Goal: Task Accomplishment & Management: Manage account settings

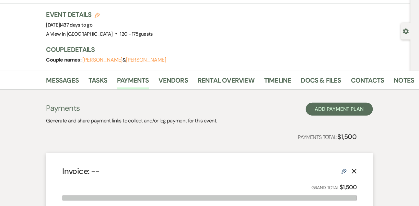
scroll to position [37, 0]
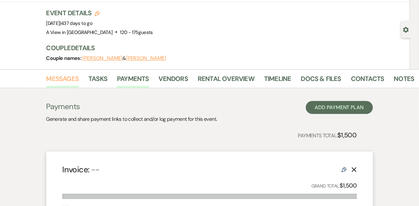
click at [57, 78] on link "Messages" at bounding box center [62, 81] width 33 height 14
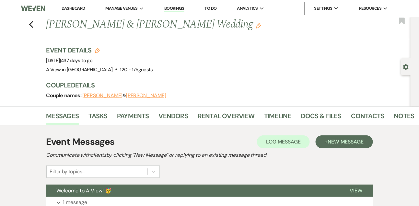
click at [404, 72] on div "Gear Settings" at bounding box center [408, 66] width 12 height 17
click at [405, 69] on use "button" at bounding box center [407, 67] width 6 height 6
select select "5"
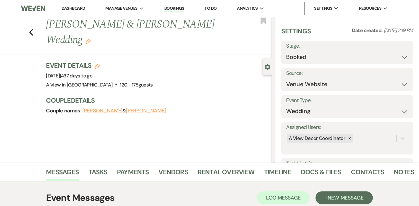
click at [161, 116] on div "Event Details Edit Event Date: [DATE] | 437 days to go Venue: A View in [GEOGRA…" at bounding box center [159, 91] width 226 height 61
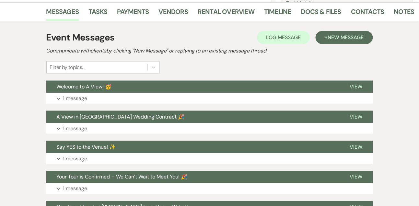
scroll to position [161, 0]
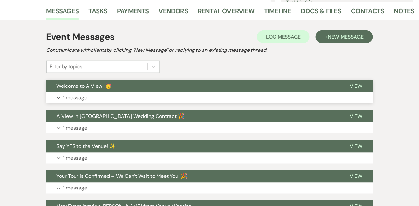
click at [151, 100] on button "Expand 1 message" at bounding box center [209, 97] width 327 height 11
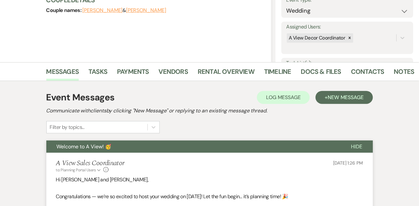
scroll to position [95, 0]
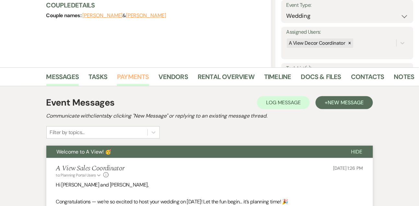
click at [145, 76] on link "Payments" at bounding box center [133, 79] width 32 height 14
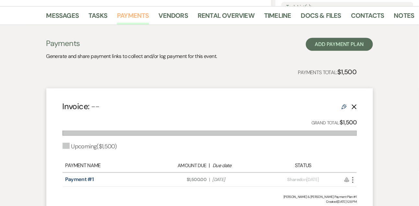
scroll to position [156, 0]
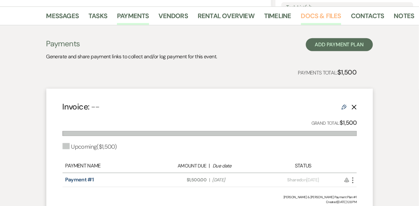
click at [321, 17] on link "Docs & Files" at bounding box center [321, 18] width 40 height 14
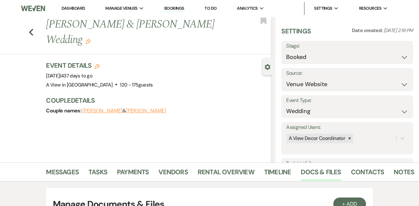
click at [75, 6] on link "Dashboard" at bounding box center [73, 9] width 23 height 6
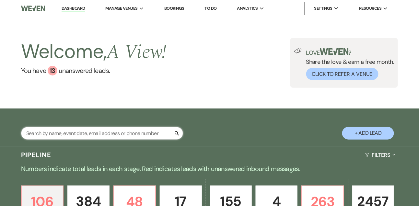
click at [79, 136] on input "text" at bounding box center [102, 133] width 162 height 13
type input "[PERSON_NAME]"
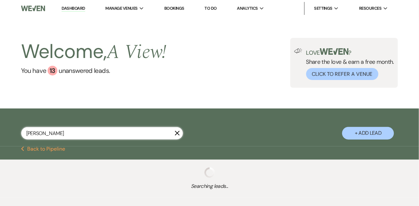
select select "8"
select select "4"
select select "8"
select select "4"
select select "8"
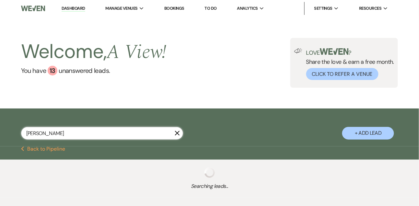
select select "4"
select select "8"
select select "4"
select select "5"
select select "8"
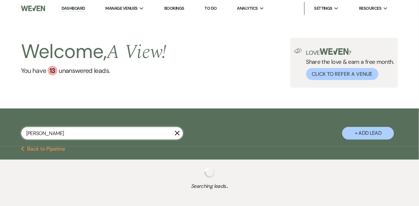
select select "4"
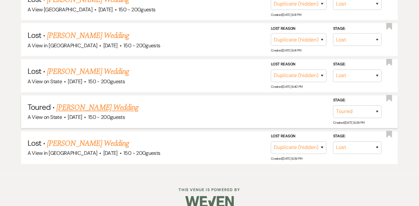
scroll to position [222, 0]
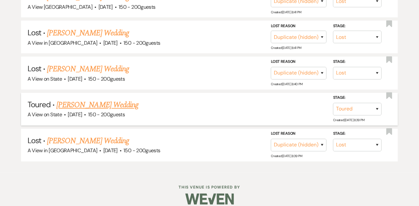
type input "[PERSON_NAME]"
click at [99, 111] on link "[PERSON_NAME] Wedding" at bounding box center [97, 106] width 82 height 12
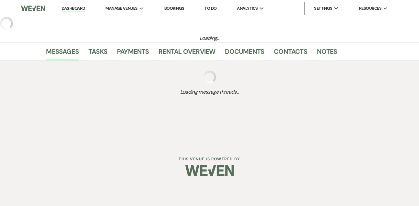
select select "5"
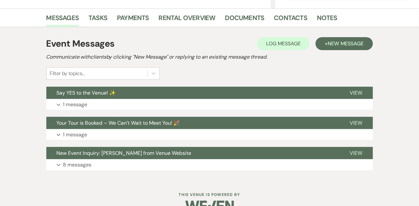
scroll to position [170, 0]
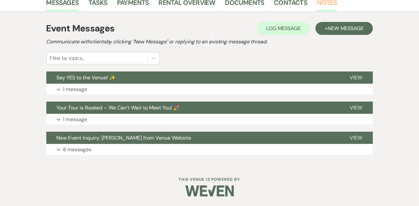
click at [321, 9] on link "Notes" at bounding box center [327, 4] width 20 height 14
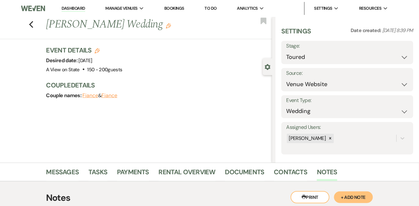
click at [73, 6] on link "Dashboard" at bounding box center [73, 9] width 23 height 6
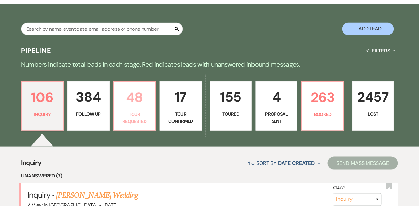
scroll to position [103, 0]
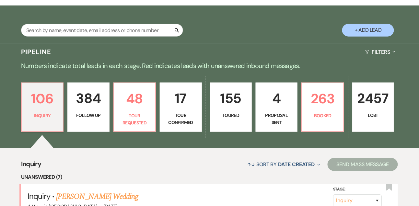
select select "5"
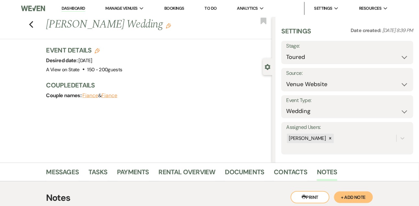
click at [333, 138] on icon at bounding box center [330, 138] width 5 height 5
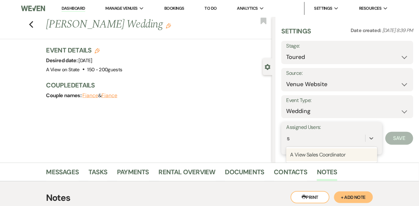
type input "sa"
click at [328, 155] on div "A View Sales Coordinator" at bounding box center [331, 155] width 91 height 13
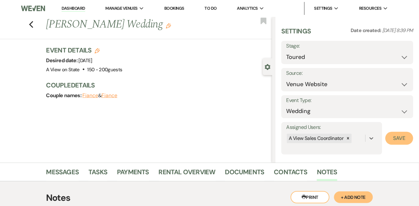
click at [398, 143] on button "Save" at bounding box center [400, 138] width 28 height 13
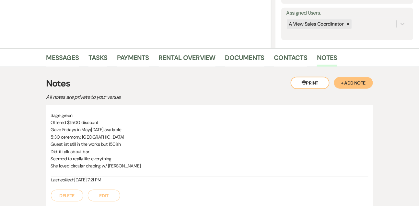
scroll to position [116, 0]
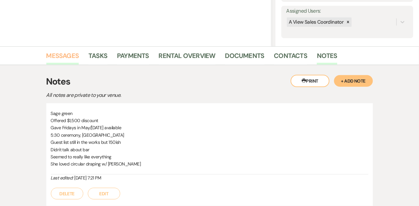
click at [73, 54] on link "Messages" at bounding box center [62, 58] width 33 height 14
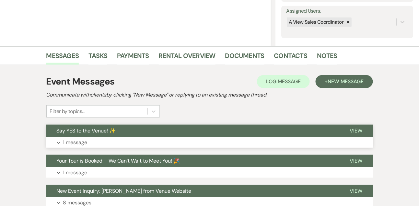
click at [77, 144] on p "1 message" at bounding box center [75, 143] width 24 height 8
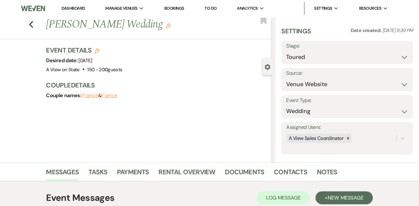
click at [75, 9] on link "Dashboard" at bounding box center [73, 9] width 23 height 6
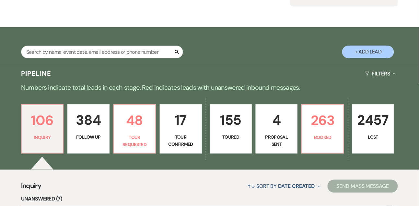
scroll to position [49, 0]
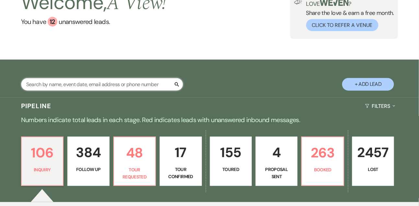
click at [105, 90] on input "text" at bounding box center [102, 84] width 162 height 13
type input "drob"
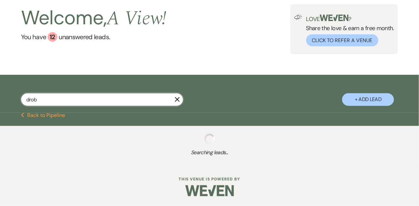
select select "2"
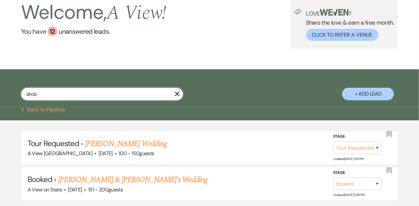
scroll to position [49, 0]
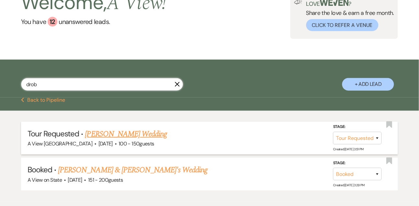
type input "drob"
click at [124, 138] on link "[PERSON_NAME] Wedding" at bounding box center [126, 134] width 82 height 12
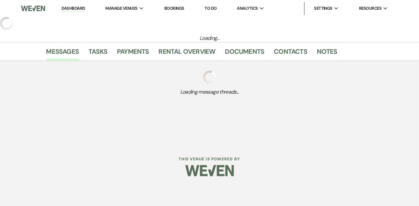
select select "2"
select select "5"
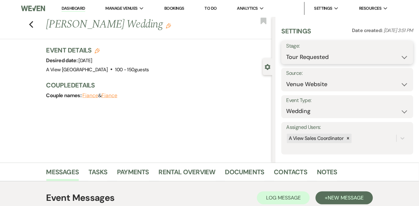
click at [308, 61] on select "Inquiry Follow Up Tour Requested Tour Confirmed Toured Proposal Sent Booked Lost" at bounding box center [347, 57] width 122 height 13
select select "4"
click at [286, 51] on select "Inquiry Follow Up Tour Requested Tour Confirmed Toured Proposal Sent Booked Lost" at bounding box center [347, 57] width 122 height 13
click at [390, 52] on button "Save" at bounding box center [399, 52] width 27 height 13
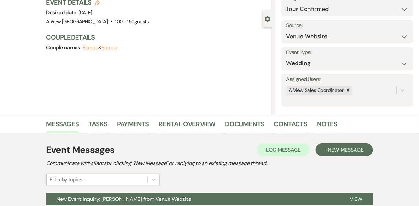
scroll to position [109, 0]
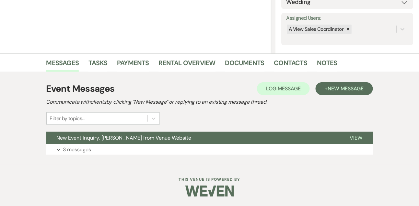
click at [116, 157] on div "Event Messages Log Log Message + New Message Communicate with clients by clicki…" at bounding box center [209, 118] width 327 height 79
click at [116, 149] on button "Expand 3 messages" at bounding box center [209, 149] width 327 height 11
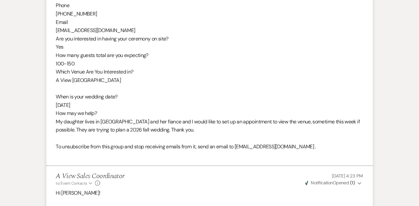
scroll to position [368, 0]
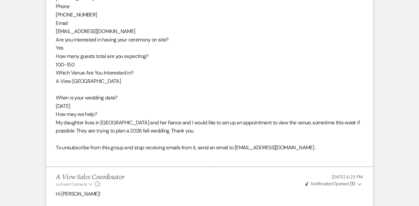
click at [101, 30] on div "From : [PERSON_NAME] Event : [PERSON_NAME] Event Desired date : [DATE] Anticipa…" at bounding box center [209, 31] width 307 height 257
copy div "[EMAIL_ADDRESS][DOMAIN_NAME]"
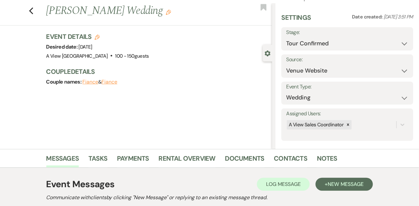
scroll to position [0, 0]
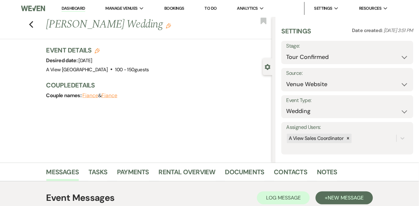
click at [78, 8] on link "Dashboard" at bounding box center [73, 9] width 23 height 6
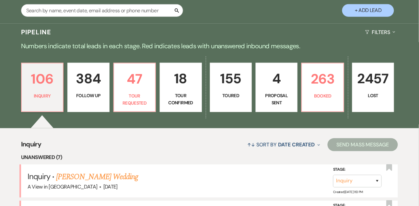
scroll to position [126, 0]
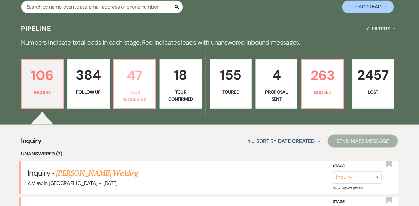
click at [127, 73] on p "47" at bounding box center [134, 76] width 33 height 22
select select "4"
select select "2"
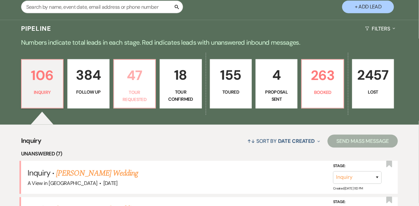
select select "2"
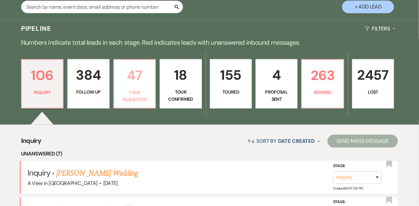
select select "2"
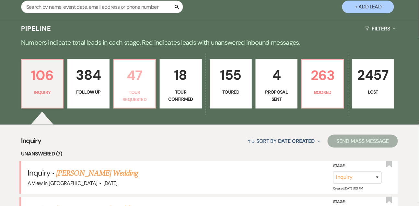
select select "2"
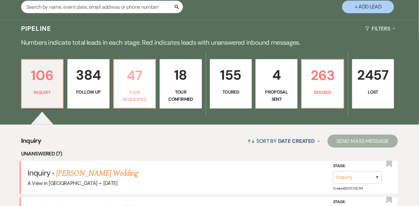
select select "2"
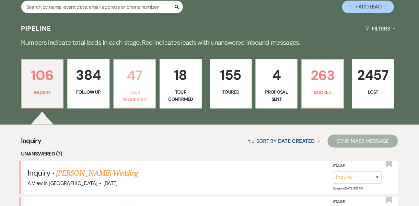
select select "2"
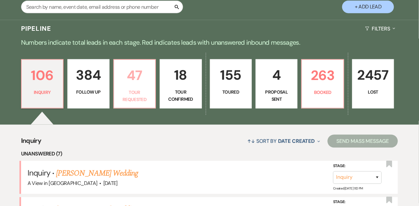
select select "2"
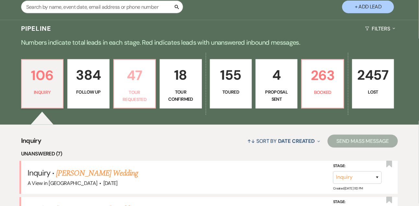
select select "2"
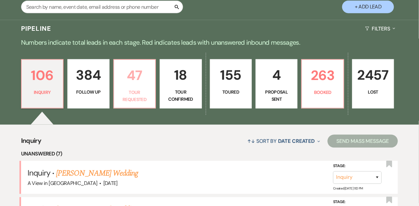
select select "2"
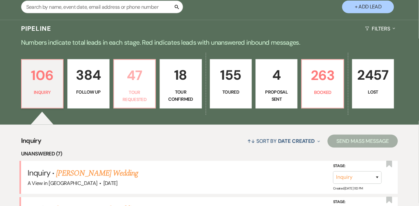
select select "2"
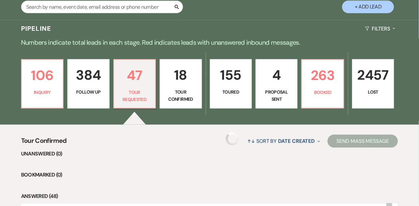
select select "2"
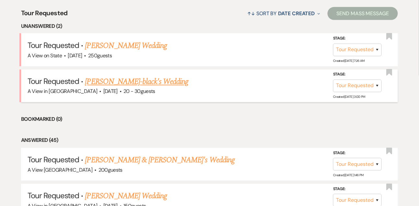
click at [124, 83] on link "[PERSON_NAME]-black's Wedding" at bounding box center [136, 82] width 103 height 12
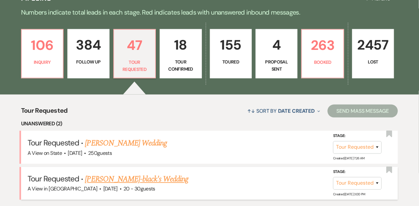
select select "2"
select select "5"
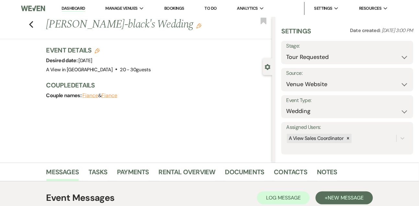
click at [69, 10] on link "Dashboard" at bounding box center [73, 9] width 23 height 6
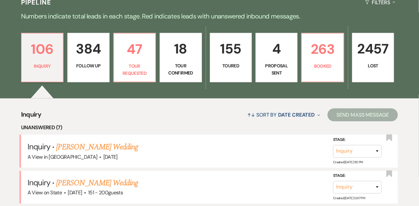
scroll to position [154, 0]
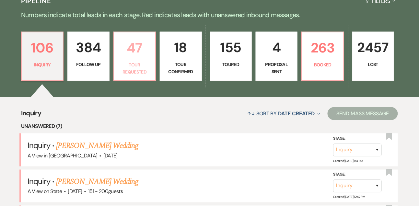
click at [145, 67] on p "Tour Requested" at bounding box center [134, 68] width 33 height 15
select select "2"
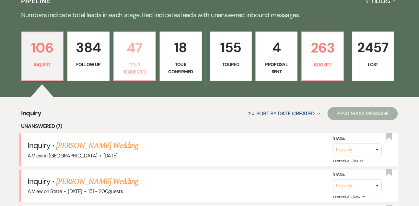
select select "2"
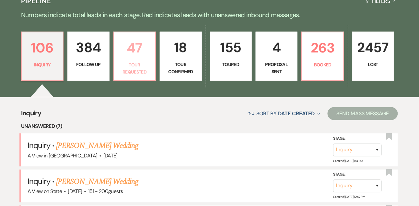
select select "2"
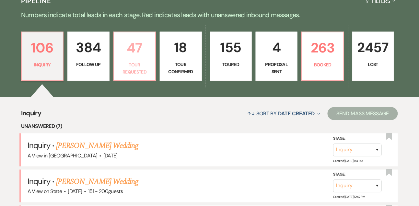
select select "2"
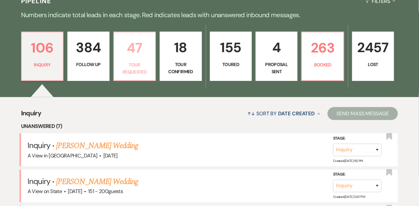
select select "2"
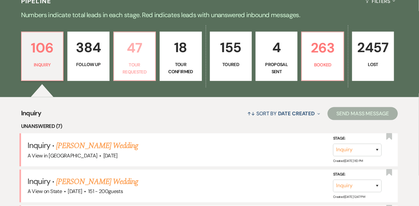
select select "2"
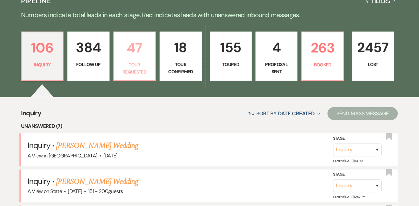
select select "2"
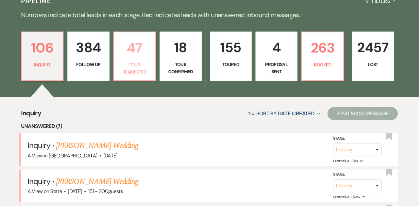
select select "2"
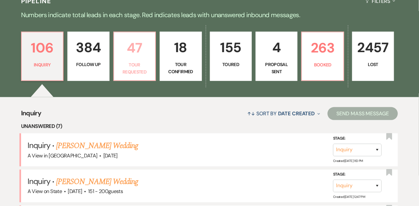
select select "2"
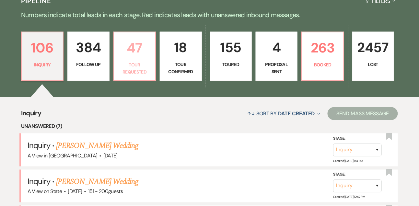
select select "2"
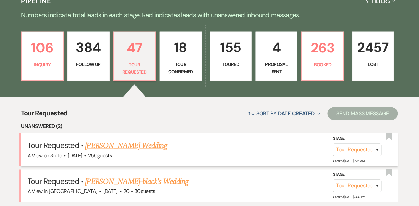
click at [112, 151] on link "[PERSON_NAME] Wedding" at bounding box center [126, 146] width 82 height 12
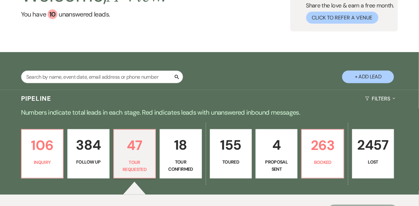
select select "2"
select select "5"
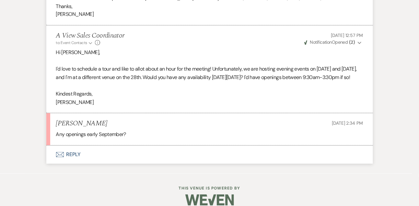
scroll to position [978, 0]
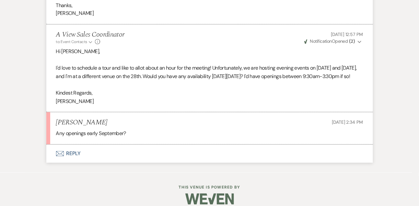
click at [80, 163] on button "Envelope Reply" at bounding box center [209, 154] width 327 height 18
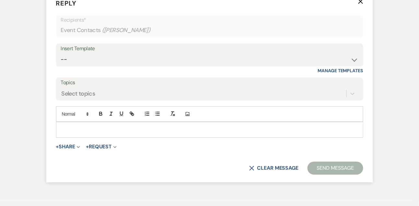
scroll to position [1140, 0]
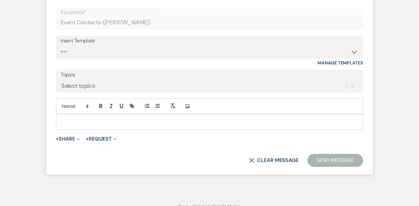
click at [81, 126] on p at bounding box center [209, 121] width 297 height 7
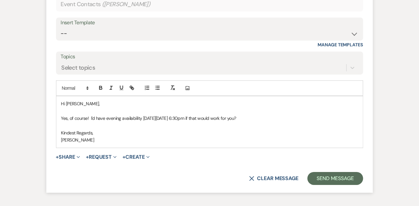
scroll to position [1159, 0]
click at [332, 185] on button "Send Message" at bounding box center [335, 178] width 55 height 13
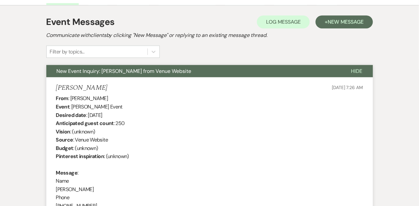
scroll to position [0, 0]
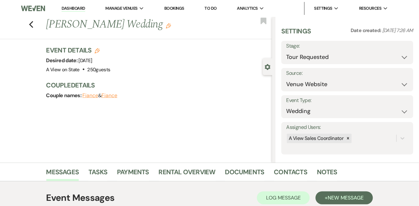
click at [66, 7] on link "Dashboard" at bounding box center [73, 9] width 23 height 6
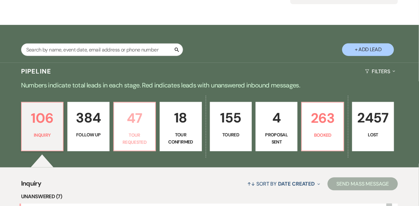
click at [137, 137] on link "47 Tour Requested" at bounding box center [135, 126] width 42 height 49
select select "2"
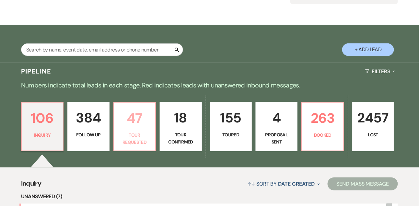
select select "2"
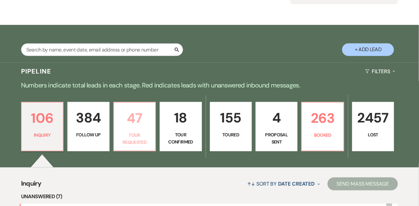
select select "2"
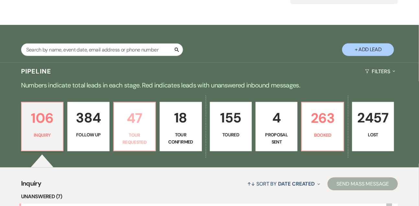
select select "2"
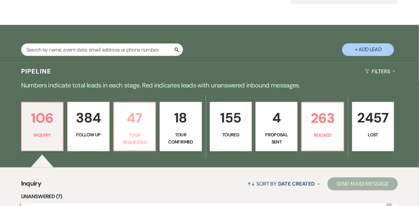
select select "2"
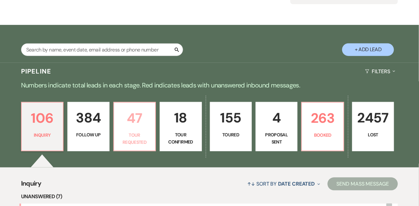
select select "2"
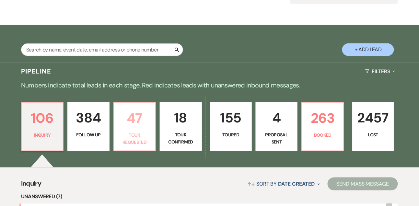
select select "2"
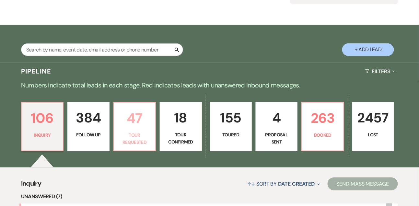
select select "2"
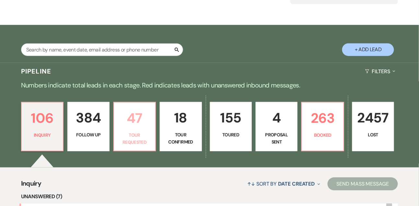
select select "2"
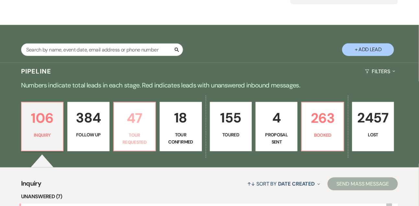
select select "2"
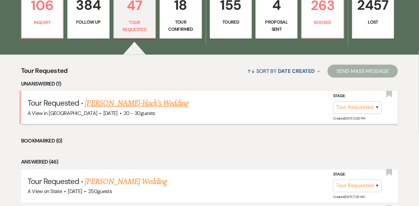
click at [116, 109] on link "[PERSON_NAME]-black's Wedding" at bounding box center [136, 104] width 103 height 12
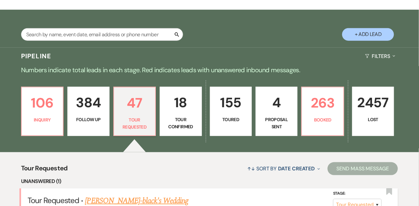
select select "2"
select select "5"
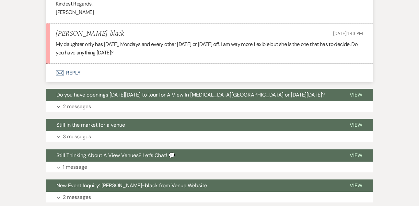
scroll to position [396, 0]
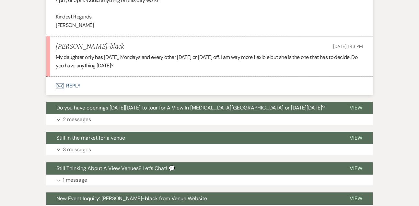
click at [71, 84] on button "Envelope Reply" at bounding box center [209, 86] width 327 height 18
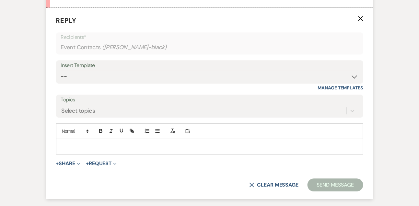
scroll to position [465, 0]
click at [78, 148] on p at bounding box center [209, 146] width 297 height 7
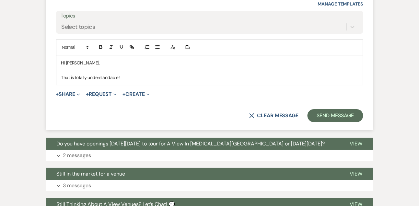
scroll to position [550, 0]
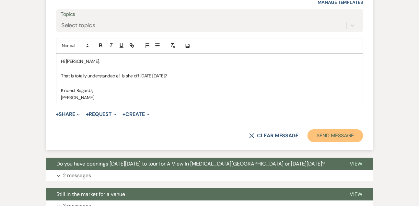
click at [346, 139] on button "Send Message" at bounding box center [335, 135] width 55 height 13
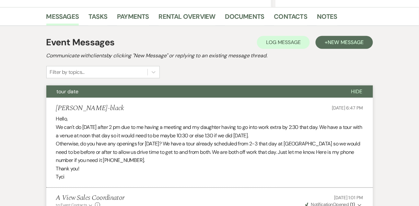
scroll to position [0, 0]
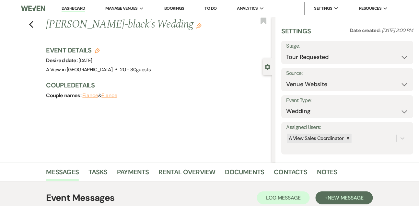
click at [72, 10] on link "Dashboard" at bounding box center [73, 9] width 23 height 6
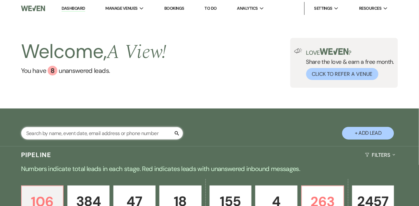
click at [97, 140] on input "text" at bounding box center [102, 133] width 162 height 13
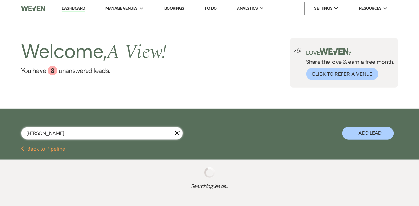
type input "[PERSON_NAME]"
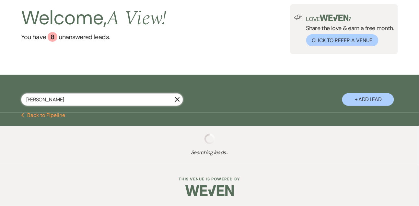
select select "2"
select select "8"
select select "5"
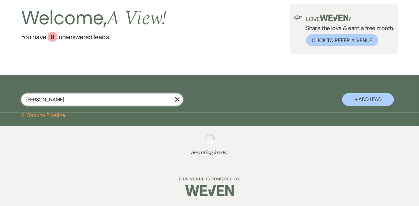
select select "8"
select select "4"
select select "8"
select select "1"
select select "8"
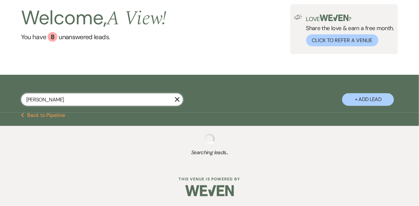
select select "4"
select select "8"
select select "4"
select select "8"
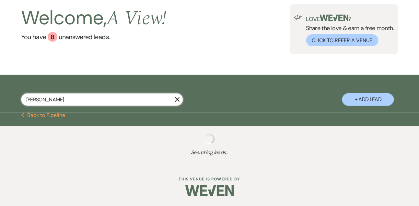
select select "4"
select select "8"
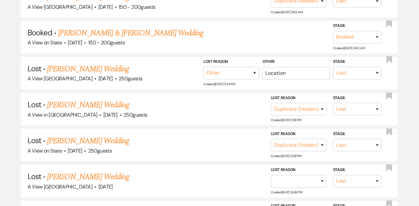
scroll to position [296, 0]
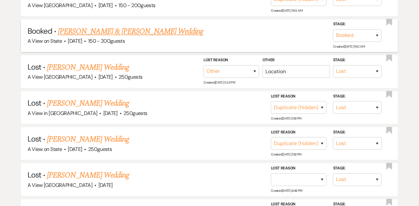
type input "[PERSON_NAME]"
click at [152, 42] on div "A View on State · [DATE] · 150 - 200 guests" at bounding box center [210, 41] width 365 height 8
click at [152, 38] on link "[PERSON_NAME] & [PERSON_NAME] Wedding" at bounding box center [130, 32] width 145 height 12
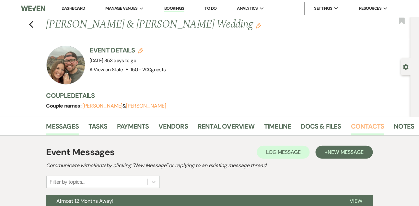
click at [370, 131] on link "Contacts" at bounding box center [367, 128] width 33 height 14
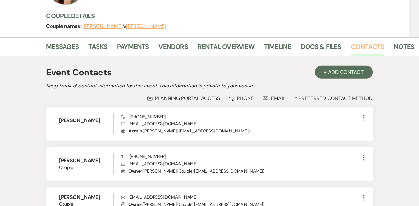
scroll to position [82, 0]
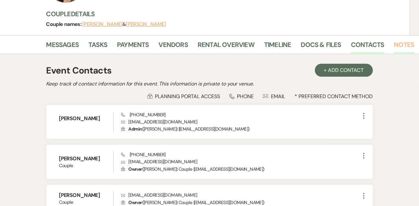
click at [406, 45] on link "Notes" at bounding box center [404, 47] width 20 height 14
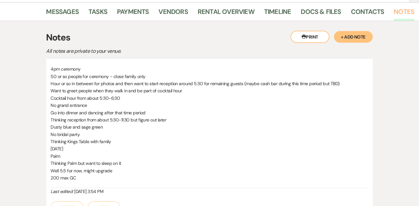
scroll to position [116, 0]
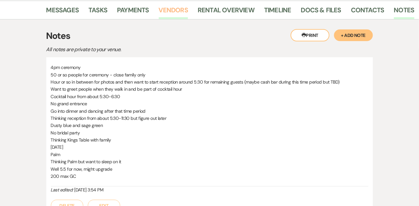
click at [169, 13] on link "Vendors" at bounding box center [173, 12] width 29 height 14
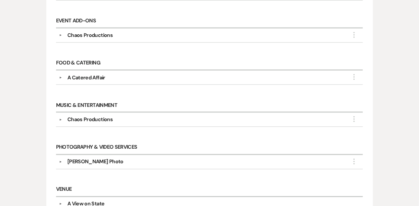
scroll to position [213, 0]
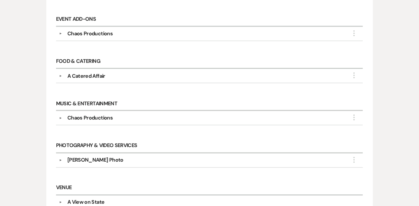
click at [64, 32] on button "▼" at bounding box center [61, 33] width 8 height 3
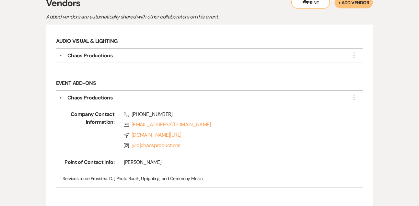
scroll to position [154, 0]
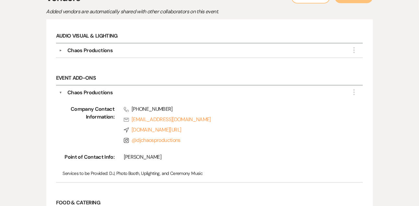
click at [59, 90] on button "▼" at bounding box center [60, 93] width 3 height 8
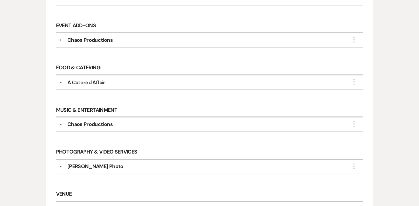
scroll to position [209, 0]
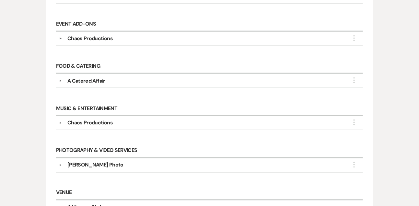
click at [59, 34] on div "▼ Chaos Productions More Company Contact Information: Phone [PHONE_NUMBER] Rsvp…" at bounding box center [209, 39] width 307 height 14
click at [59, 37] on button "▼" at bounding box center [61, 38] width 8 height 3
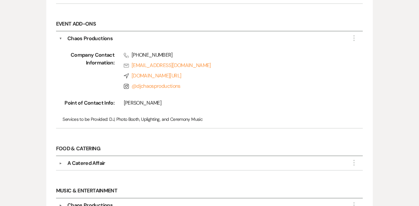
click at [59, 37] on button "▼" at bounding box center [60, 39] width 3 height 8
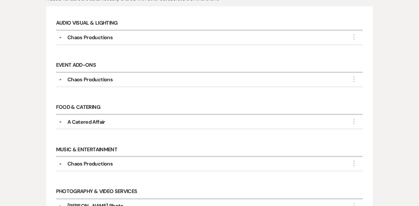
scroll to position [166, 0]
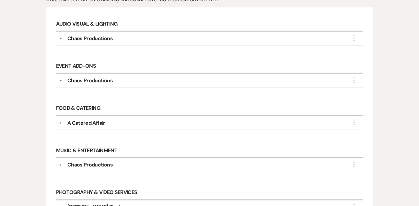
click at [62, 78] on div "▼ Chaos Productions More" at bounding box center [209, 81] width 301 height 8
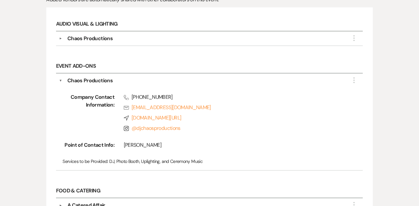
click at [59, 79] on button "▼" at bounding box center [60, 81] width 3 height 8
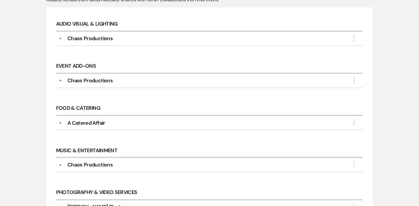
click at [59, 37] on button "▼" at bounding box center [61, 38] width 8 height 3
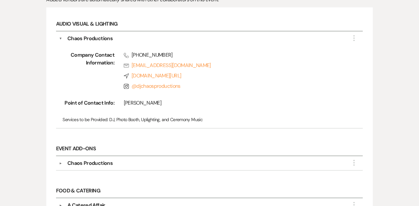
click at [59, 37] on button "▼" at bounding box center [60, 39] width 3 height 8
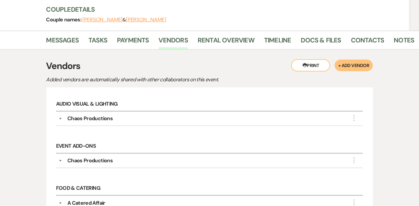
scroll to position [84, 0]
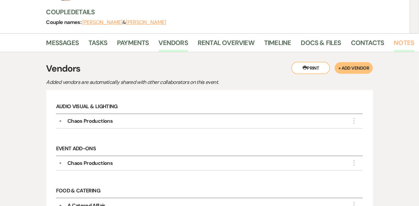
click at [404, 44] on link "Notes" at bounding box center [404, 45] width 20 height 14
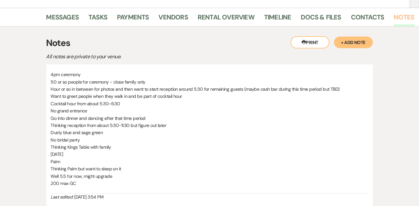
scroll to position [111, 0]
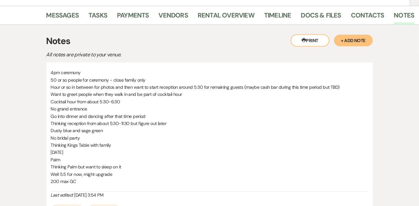
click at [86, 74] on p "4pm ceremony" at bounding box center [210, 72] width 318 height 7
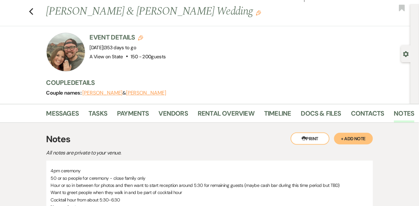
scroll to position [0, 0]
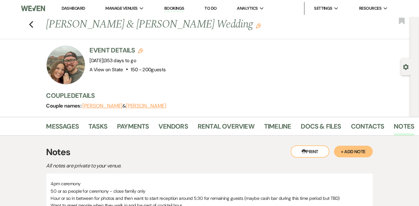
click at [75, 9] on link "Dashboard" at bounding box center [73, 9] width 23 height 6
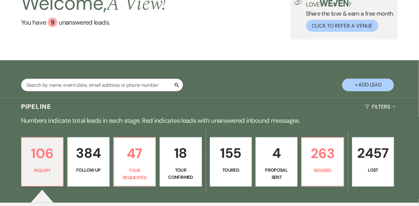
scroll to position [47, 0]
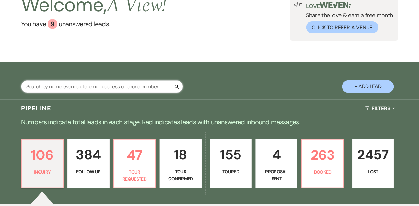
click at [89, 93] on input "text" at bounding box center [102, 86] width 162 height 13
type input "[PERSON_NAME]"
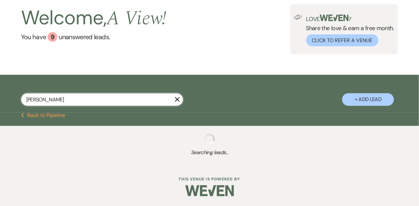
select select "5"
select select "8"
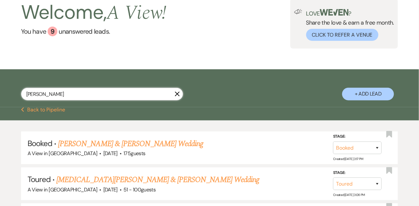
scroll to position [47, 0]
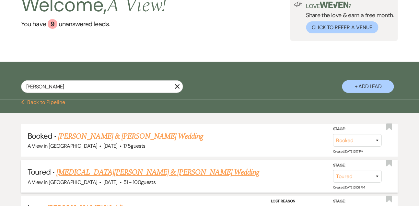
click at [77, 174] on link "[MEDICAL_DATA][PERSON_NAME] & [PERSON_NAME] Wedding" at bounding box center [157, 173] width 203 height 12
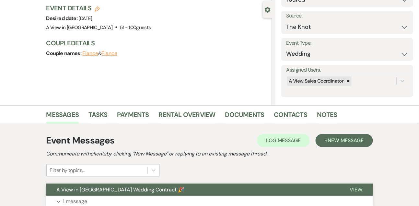
scroll to position [58, 0]
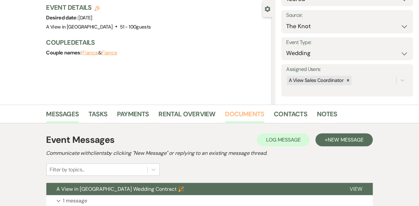
click at [240, 112] on link "Documents" at bounding box center [244, 116] width 39 height 14
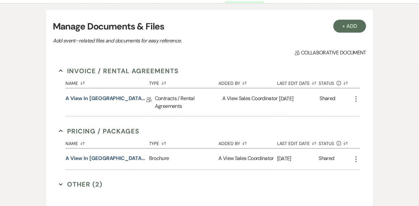
scroll to position [179, 0]
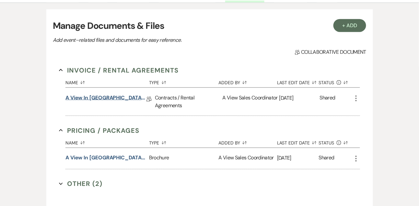
click at [126, 94] on link "A View in [GEOGRAPHIC_DATA] - Contract" at bounding box center [106, 99] width 81 height 10
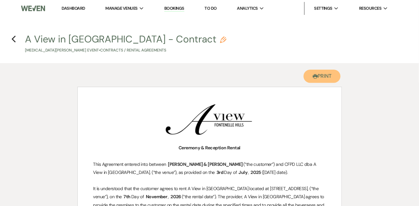
click at [327, 78] on button "Printer Print" at bounding box center [322, 76] width 37 height 13
click at [12, 36] on icon "Previous" at bounding box center [13, 39] width 5 height 8
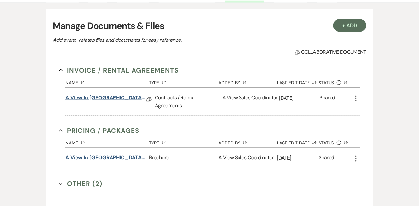
click at [126, 96] on link "A View in [GEOGRAPHIC_DATA] - Contract" at bounding box center [106, 99] width 81 height 10
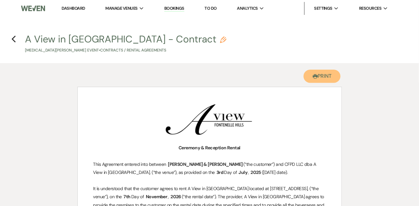
click at [328, 79] on button "Printer Print" at bounding box center [322, 76] width 37 height 13
click at [16, 37] on icon "Previous" at bounding box center [13, 39] width 5 height 8
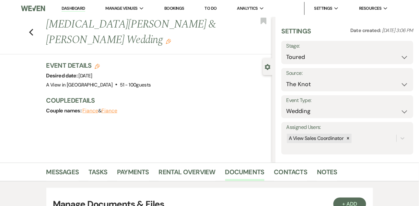
click at [84, 7] on link "Dashboard" at bounding box center [73, 9] width 23 height 6
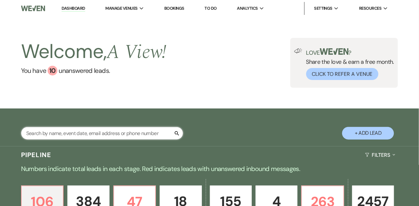
click at [89, 138] on input "text" at bounding box center [102, 133] width 162 height 13
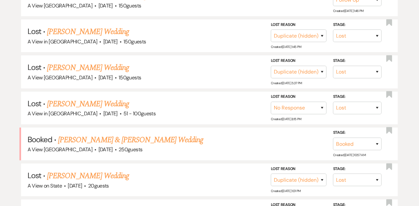
scroll to position [632, 0]
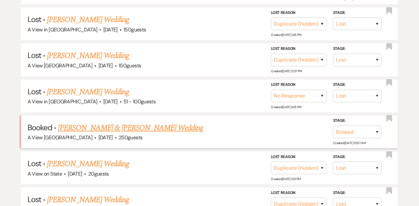
click at [103, 129] on link "[PERSON_NAME] & [PERSON_NAME] Wedding" at bounding box center [130, 128] width 145 height 12
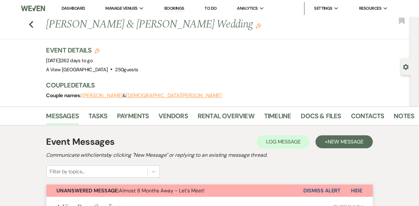
click at [407, 68] on use "button" at bounding box center [407, 67] width 6 height 6
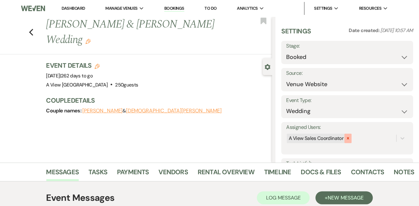
click at [347, 139] on icon at bounding box center [348, 138] width 5 height 5
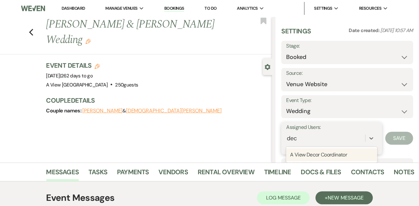
click at [343, 154] on div "A View Decor Coordinator" at bounding box center [331, 155] width 91 height 13
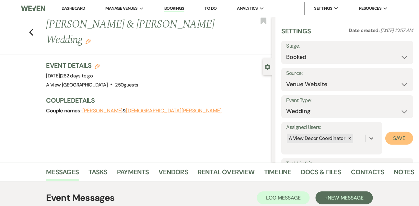
click at [405, 137] on button "Save" at bounding box center [400, 138] width 28 height 13
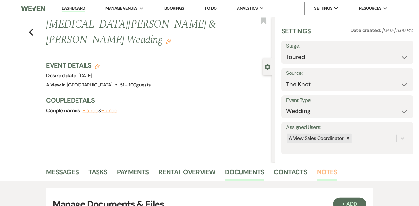
click at [322, 178] on link "Notes" at bounding box center [327, 174] width 20 height 14
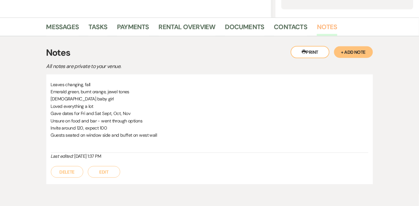
scroll to position [150, 0]
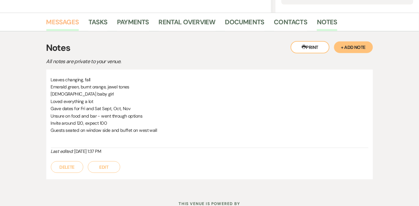
click at [66, 21] on link "Messages" at bounding box center [62, 24] width 33 height 14
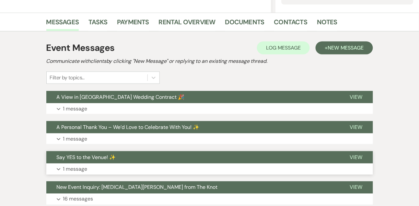
click at [82, 164] on button "Expand 1 message" at bounding box center [209, 169] width 327 height 11
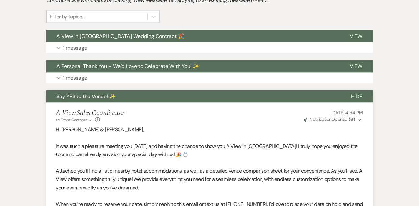
scroll to position [154, 0]
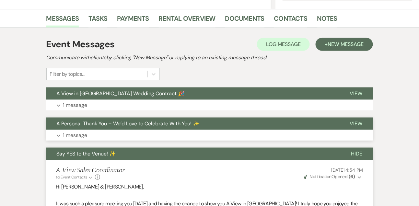
click at [81, 129] on button "A Personal Thank You – We’d Love to Celebrate With You! ✨" at bounding box center [193, 124] width 294 height 12
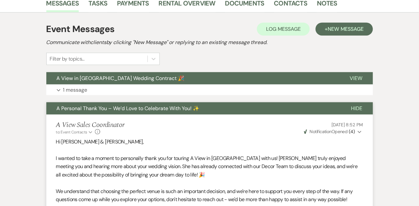
scroll to position [164, 0]
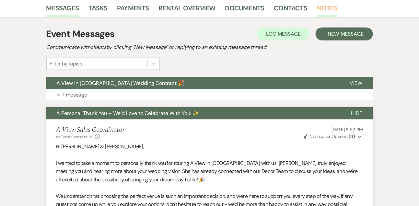
click at [332, 6] on link "Notes" at bounding box center [327, 10] width 20 height 14
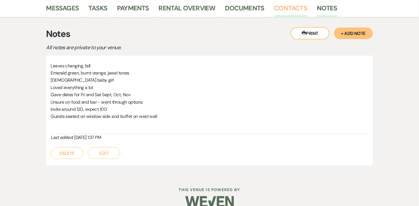
click at [280, 9] on link "Contacts" at bounding box center [290, 10] width 33 height 14
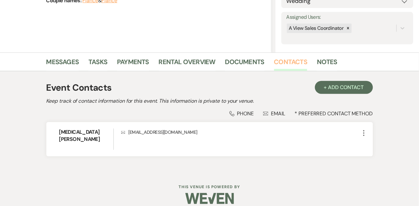
scroll to position [6, 0]
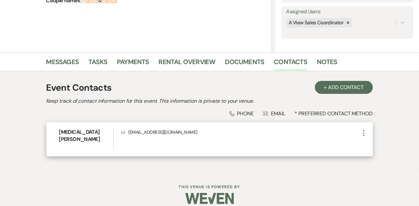
click at [364, 132] on icon "More" at bounding box center [364, 133] width 8 height 8
click at [370, 142] on button "Pencil Edit" at bounding box center [379, 145] width 39 height 11
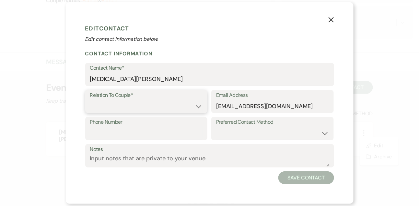
click at [177, 109] on select "Couple Planner Parent of Couple Family Member Friend Other" at bounding box center [146, 106] width 113 height 13
click at [90, 100] on select "Couple Planner Parent of Couple Family Member Friend Other" at bounding box center [146, 106] width 113 height 13
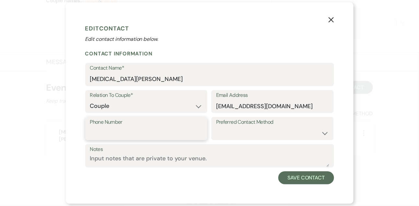
click at [160, 136] on input "Phone Number" at bounding box center [146, 133] width 113 height 13
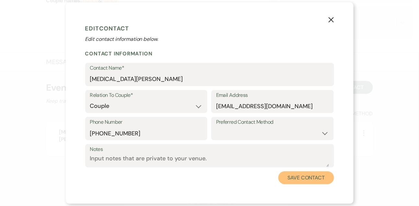
click at [321, 174] on button "Save Contact" at bounding box center [306, 178] width 55 height 13
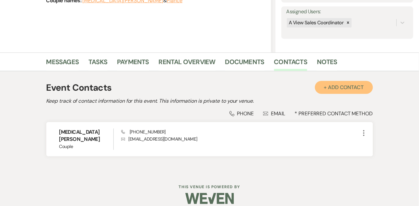
click at [336, 84] on button "+ Add Contact" at bounding box center [344, 87] width 58 height 13
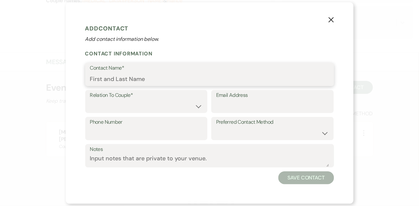
click at [197, 80] on input "Contact Name*" at bounding box center [209, 79] width 239 height 13
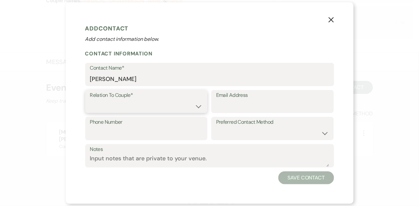
click at [176, 108] on select "Couple Planner Parent of Couple Family Member Friend Other" at bounding box center [146, 106] width 113 height 13
click at [90, 100] on select "Couple Planner Parent of Couple Family Member Friend Other" at bounding box center [146, 106] width 113 height 13
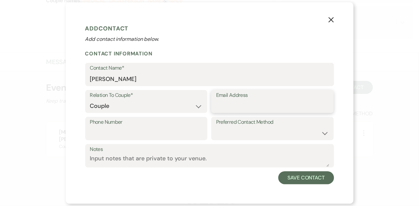
click at [232, 101] on input "Email Address" at bounding box center [272, 106] width 113 height 13
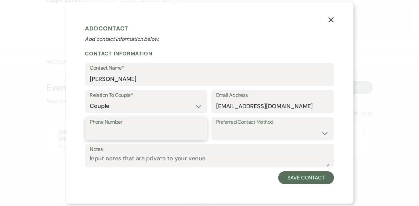
click at [159, 129] on input "Phone Number" at bounding box center [146, 133] width 113 height 13
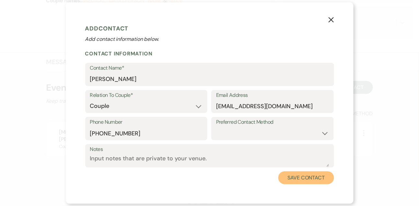
click at [292, 172] on button "Save Contact" at bounding box center [306, 178] width 55 height 13
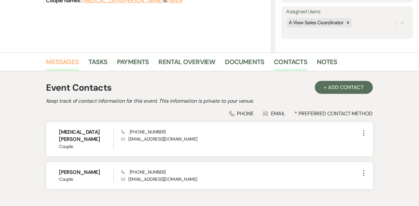
click at [65, 70] on link "Messages" at bounding box center [62, 64] width 33 height 14
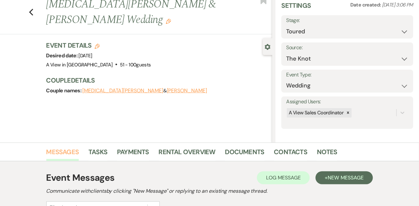
scroll to position [8, 0]
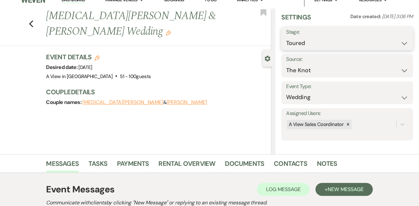
click at [298, 44] on select "Inquiry Follow Up Tour Requested Tour Confirmed Toured Proposal Sent Booked Lost" at bounding box center [347, 43] width 122 height 13
click at [286, 37] on select "Inquiry Follow Up Tour Requested Tour Confirmed Toured Proposal Sent Booked Lost" at bounding box center [347, 43] width 122 height 13
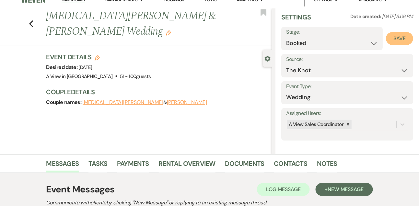
click at [405, 35] on button "Save" at bounding box center [399, 38] width 27 height 13
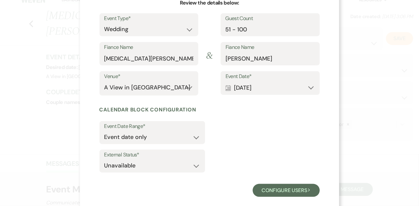
scroll to position [79, 0]
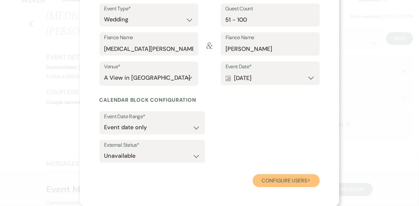
click at [261, 178] on button "Configure users Next" at bounding box center [286, 181] width 67 height 13
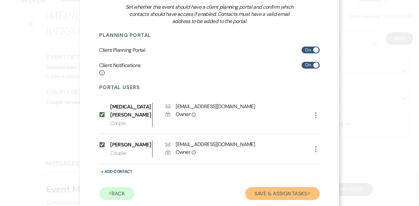
click at [274, 189] on button "Save & Assign Tasks Next" at bounding box center [283, 193] width 74 height 13
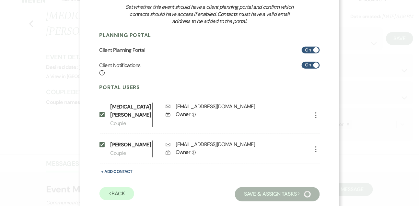
scroll to position [48, 0]
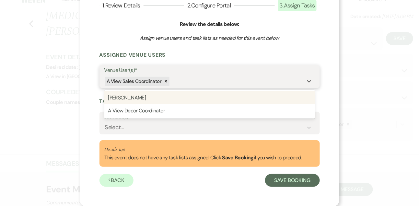
click at [191, 80] on div "A View Sales Coordinator" at bounding box center [203, 81] width 199 height 11
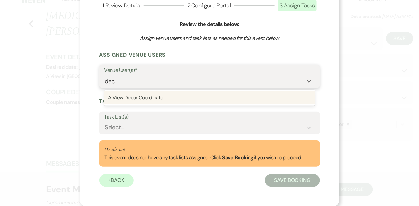
click at [172, 98] on div "A View Decor Coordinator" at bounding box center [209, 97] width 211 height 13
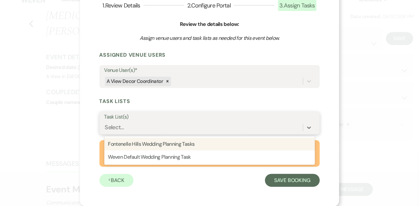
click at [149, 130] on div "Select..." at bounding box center [203, 127] width 199 height 11
click at [144, 142] on div "Fontenelle Hills Wedding Planning Tasks" at bounding box center [209, 144] width 211 height 13
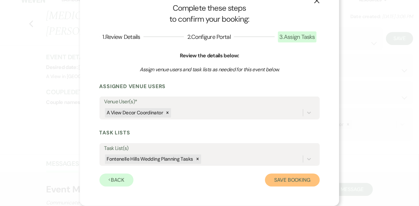
click at [282, 177] on button "Save Booking" at bounding box center [292, 180] width 54 height 13
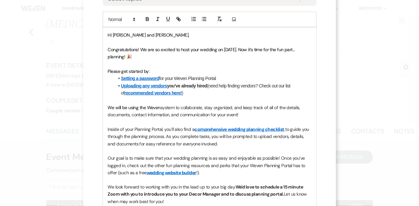
scroll to position [174, 0]
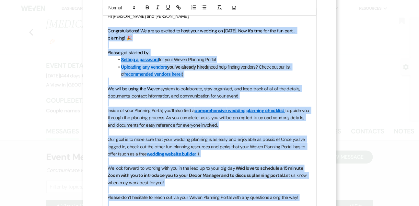
drag, startPoint x: 107, startPoint y: 31, endPoint x: 105, endPoint y: 202, distance: 171.3
click at [105, 202] on div "Hi [PERSON_NAME] and [PERSON_NAME], Congratulations! We are so excited to host …" at bounding box center [209, 125] width 213 height 233
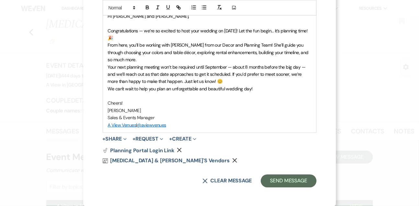
click at [167, 37] on p "Congratulations — we’re so excited to host your wedding on [DATE]! Let the fun …" at bounding box center [210, 34] width 204 height 15
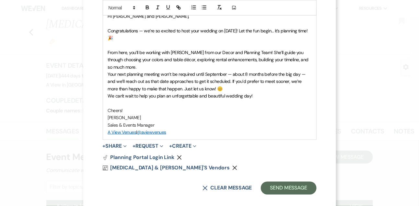
click at [156, 65] on p "From here, you’ll be working with [PERSON_NAME] from our Decor and Planning Tea…" at bounding box center [210, 60] width 204 height 22
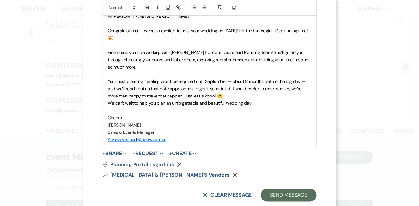
click at [219, 93] on p "Your next planning meeting won’t be required until September — about 8 months b…" at bounding box center [210, 89] width 204 height 22
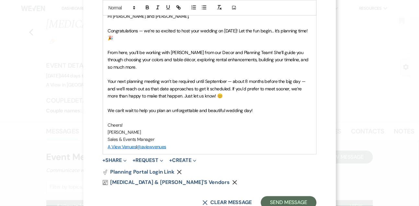
click at [237, 29] on span "Congratulations — we’re so excited to host your wedding on [DATE]! Let the fun …" at bounding box center [208, 34] width 201 height 13
click at [257, 53] on span "From here, you’ll be working with [PERSON_NAME] from our Decor and Planning Tea…" at bounding box center [209, 60] width 202 height 20
drag, startPoint x: 170, startPoint y: 51, endPoint x: 197, endPoint y: 53, distance: 27.0
click at [197, 53] on span "From here, you’ll be working with [PERSON_NAME] from our Decor and Planning Tea…" at bounding box center [209, 60] width 202 height 20
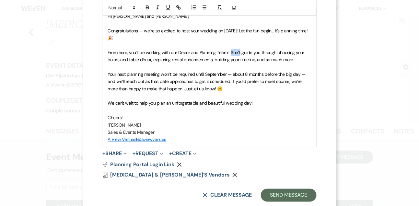
drag, startPoint x: 231, startPoint y: 50, endPoint x: 241, endPoint y: 51, distance: 9.8
click at [241, 51] on span "From here, you’ll be working with our Decor and Planning Team! She’ll guide you…" at bounding box center [207, 56] width 198 height 13
drag, startPoint x: 228, startPoint y: 71, endPoint x: 206, endPoint y: 72, distance: 21.4
click at [206, 72] on span "Your next planning meeting won’t be required until September — about 8 months b…" at bounding box center [207, 81] width 199 height 20
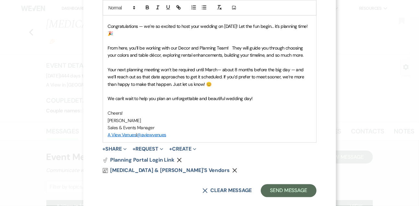
scroll to position [188, 0]
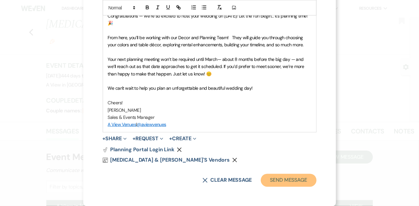
click at [274, 176] on button "Send Message" at bounding box center [288, 180] width 55 height 13
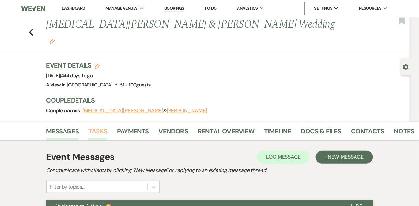
click at [94, 126] on link "Tasks" at bounding box center [98, 133] width 19 height 14
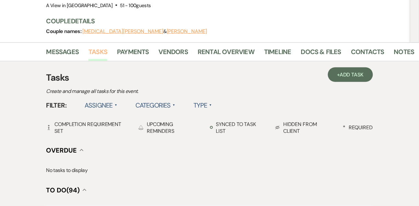
scroll to position [83, 0]
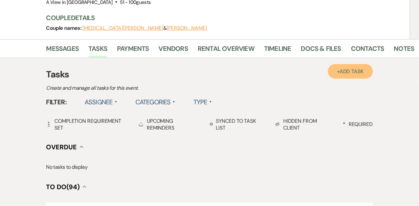
click at [344, 68] on span "Add Task" at bounding box center [352, 71] width 24 height 7
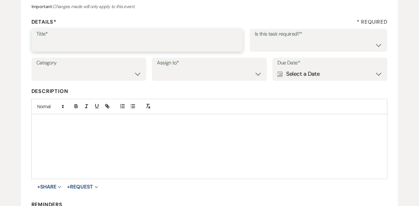
click at [149, 49] on input "Title*" at bounding box center [137, 45] width 202 height 13
click at [255, 45] on div "Is this task required?* Yes No" at bounding box center [319, 40] width 138 height 23
click at [262, 47] on select "Yes No" at bounding box center [319, 45] width 128 height 13
click at [255, 39] on select "Yes No" at bounding box center [319, 45] width 128 height 13
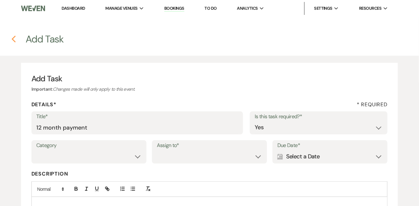
click at [13, 35] on icon "Previous" at bounding box center [13, 39] width 5 height 8
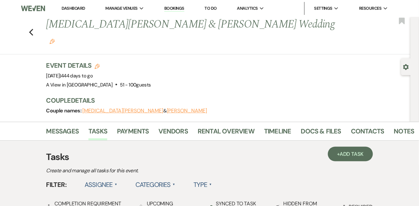
scroll to position [83, 0]
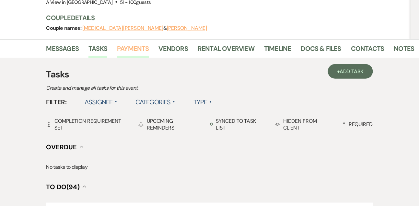
click at [133, 43] on link "Payments" at bounding box center [133, 50] width 32 height 14
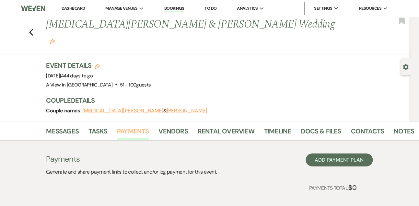
scroll to position [19, 0]
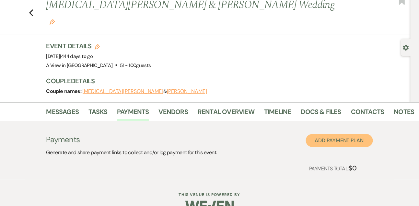
click at [343, 134] on button "Add Payment Plan" at bounding box center [339, 140] width 67 height 13
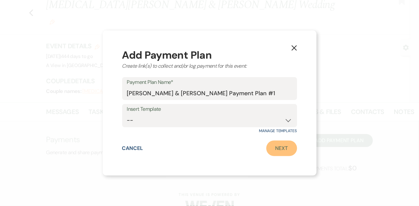
click at [278, 146] on link "Next" at bounding box center [282, 149] width 31 height 16
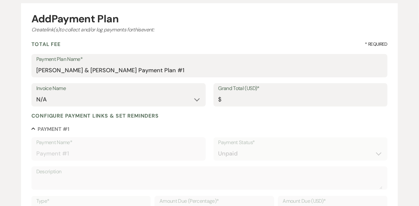
scroll to position [82, 0]
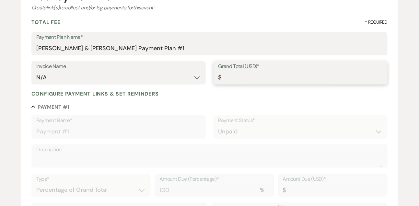
click at [241, 79] on input "Grand Total (USD)*" at bounding box center [301, 77] width 165 height 13
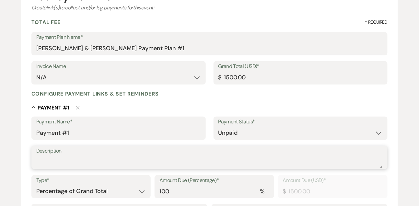
click at [122, 156] on textarea "Description" at bounding box center [209, 162] width 347 height 13
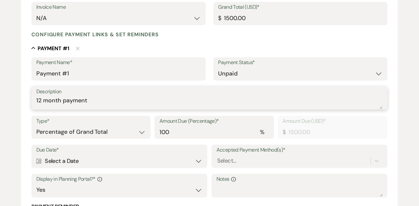
scroll to position [143, 0]
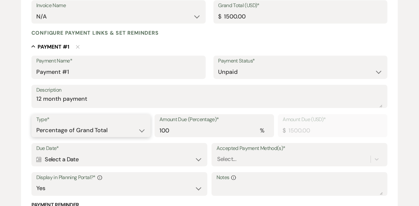
click at [85, 130] on select "Dollar Amount Percentage of Grand Total" at bounding box center [91, 130] width 110 height 13
click at [36, 124] on select "Dollar Amount Percentage of Grand Total" at bounding box center [91, 130] width 110 height 13
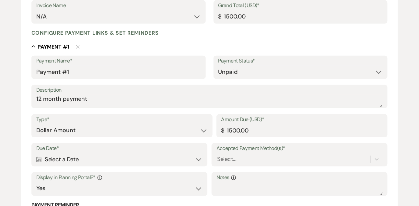
click at [146, 164] on div "Calendar Select a Date Expand" at bounding box center [119, 159] width 166 height 13
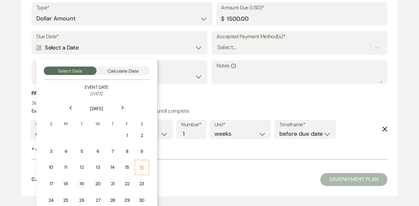
scroll to position [266, 0]
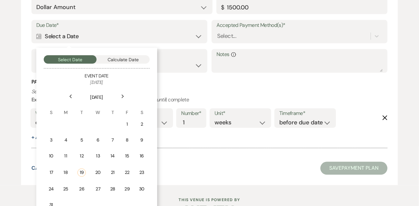
click at [123, 95] on icon "Next" at bounding box center [122, 97] width 3 height 4
click at [127, 141] on div "7" at bounding box center [127, 140] width 6 height 7
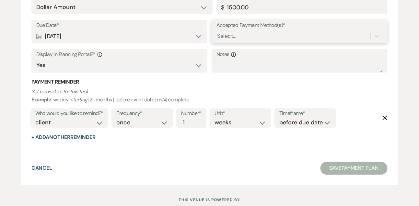
click at [222, 39] on div "Select..." at bounding box center [226, 36] width 19 height 9
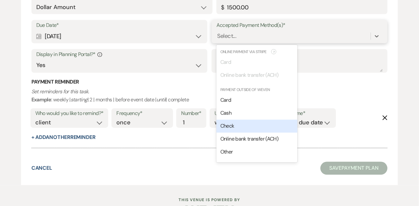
click at [228, 127] on span "Check" at bounding box center [228, 126] width 14 height 7
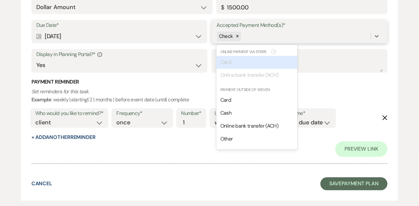
click at [255, 38] on div "Check" at bounding box center [294, 36] width 154 height 11
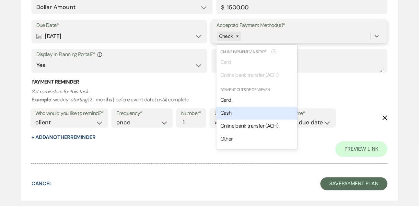
click at [237, 112] on div "Cash" at bounding box center [257, 113] width 81 height 13
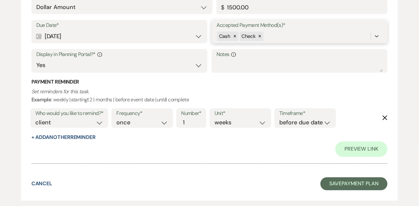
click at [277, 36] on div "Cash Check" at bounding box center [294, 36] width 154 height 11
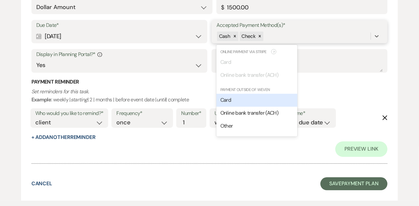
click at [243, 105] on div "Card" at bounding box center [257, 100] width 81 height 13
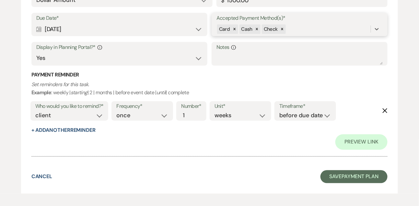
scroll to position [292, 0]
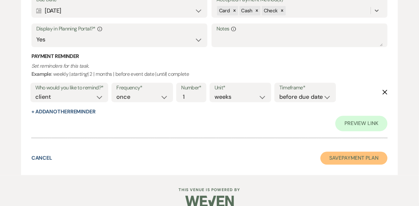
click at [344, 161] on button "Save Payment Plan" at bounding box center [354, 158] width 67 height 13
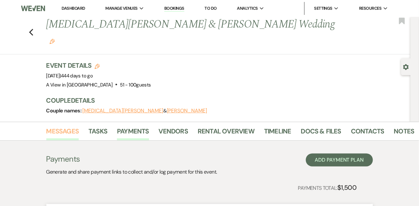
click at [67, 126] on link "Messages" at bounding box center [62, 133] width 33 height 14
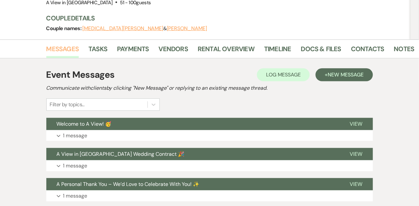
scroll to position [105, 0]
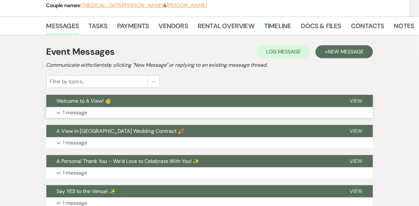
click at [75, 109] on p "1 message" at bounding box center [75, 113] width 24 height 8
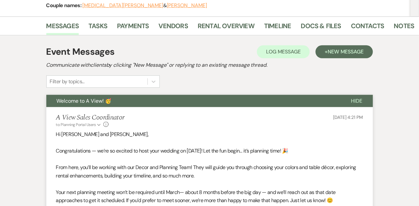
click at [77, 98] on span "Welcome to A View! 🥳" at bounding box center [84, 101] width 55 height 7
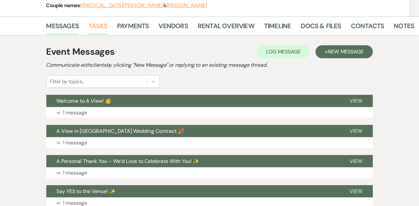
click at [102, 21] on link "Tasks" at bounding box center [98, 28] width 19 height 14
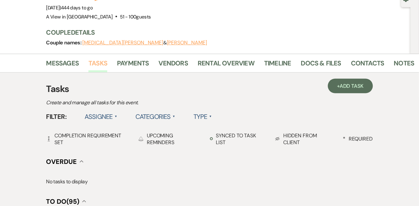
scroll to position [48, 0]
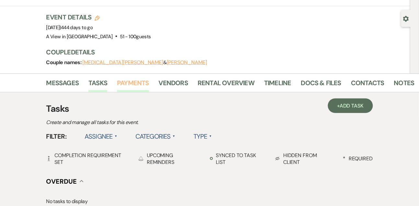
click at [128, 78] on link "Payments" at bounding box center [133, 85] width 32 height 14
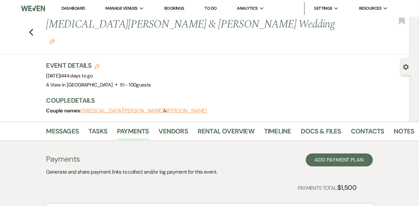
click at [406, 66] on use "button" at bounding box center [407, 67] width 6 height 6
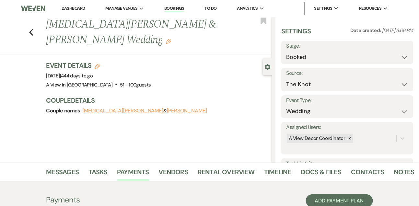
click at [250, 99] on h3 "Couple Details" at bounding box center [156, 100] width 220 height 9
click at [319, 168] on link "Docs & Files" at bounding box center [321, 174] width 40 height 14
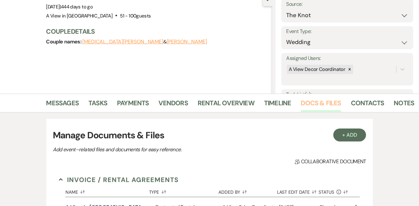
scroll to position [74, 0]
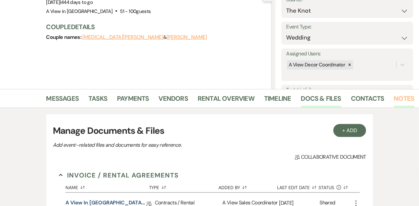
click at [406, 102] on link "Notes" at bounding box center [404, 100] width 20 height 14
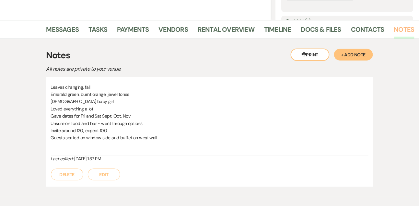
scroll to position [133, 0]
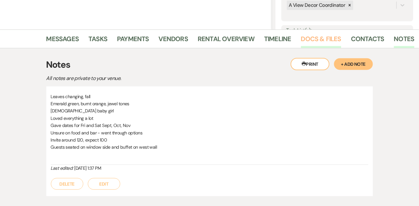
click at [320, 38] on link "Docs & Files" at bounding box center [321, 41] width 40 height 14
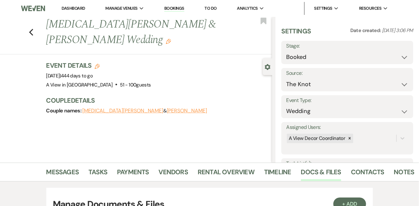
click at [69, 10] on link "Dashboard" at bounding box center [73, 9] width 23 height 6
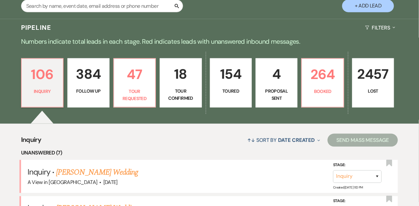
scroll to position [131, 0]
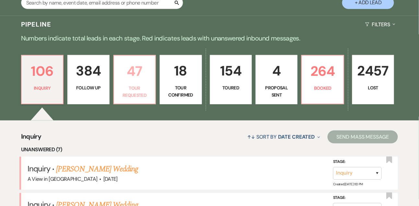
click at [133, 91] on p "Tour Requested" at bounding box center [134, 92] width 33 height 15
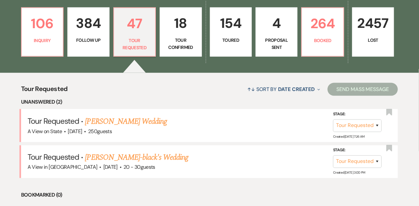
scroll to position [175, 0]
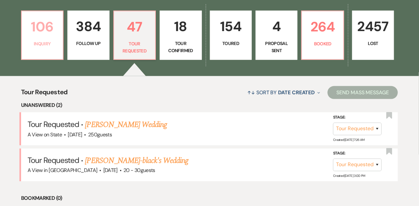
click at [52, 46] on p "Inquiry" at bounding box center [42, 43] width 33 height 7
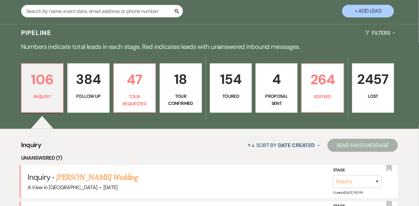
scroll to position [116, 0]
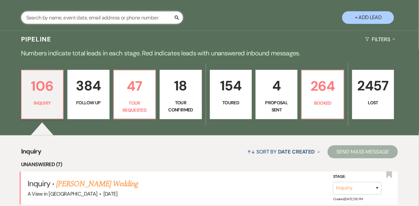
click at [128, 24] on input "text" at bounding box center [102, 17] width 162 height 13
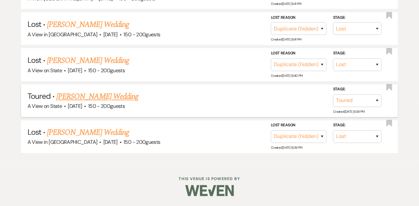
click at [100, 96] on link "[PERSON_NAME] Wedding" at bounding box center [97, 97] width 82 height 12
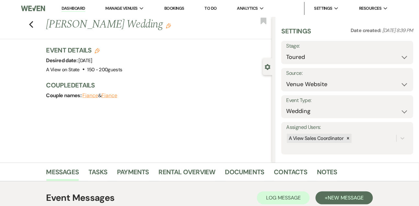
click at [171, 24] on icon "Edit" at bounding box center [168, 25] width 5 height 5
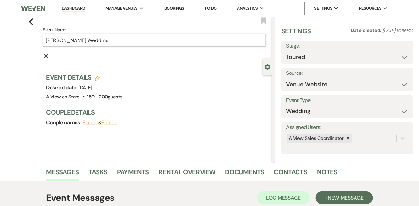
click at [98, 38] on input "[PERSON_NAME] Wedding" at bounding box center [154, 40] width 223 height 13
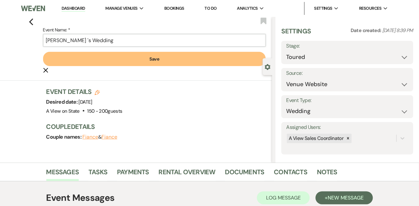
paste input "& [PERSON_NAME]"
click at [117, 65] on button "Save" at bounding box center [154, 59] width 223 height 14
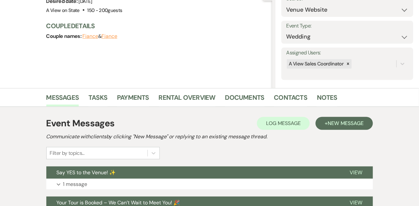
scroll to position [170, 0]
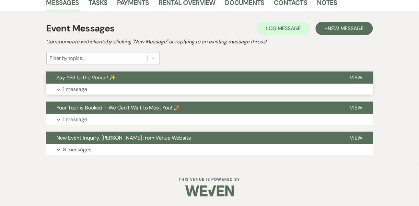
click at [73, 87] on p "1 message" at bounding box center [75, 89] width 24 height 8
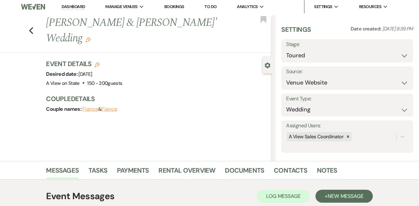
scroll to position [0, 0]
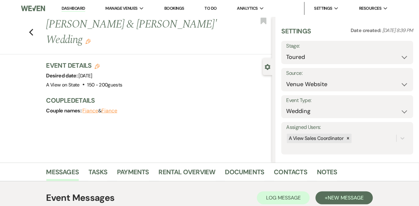
click at [99, 64] on use "button" at bounding box center [97, 66] width 5 height 5
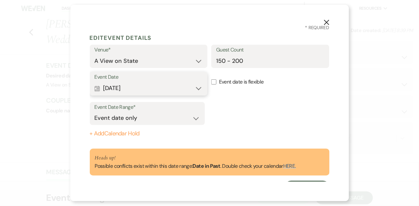
click at [120, 86] on button "Calendar [DATE] Expand" at bounding box center [149, 88] width 108 height 13
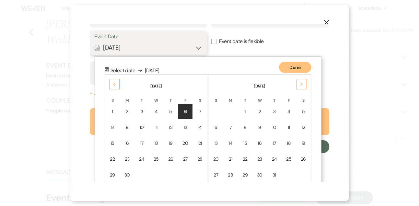
scroll to position [67, 0]
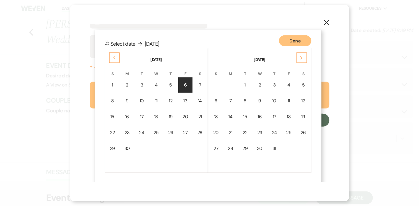
click at [116, 56] on div "Previous" at bounding box center [114, 58] width 10 height 10
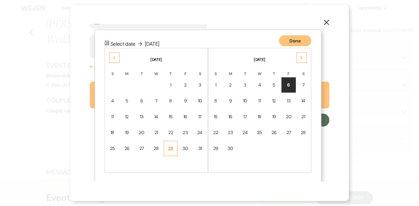
click at [174, 142] on td "29" at bounding box center [171, 148] width 14 height 15
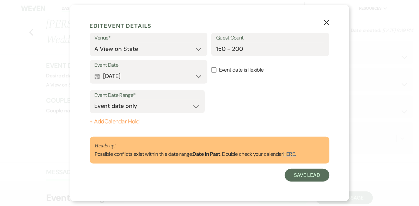
scroll to position [12, 0]
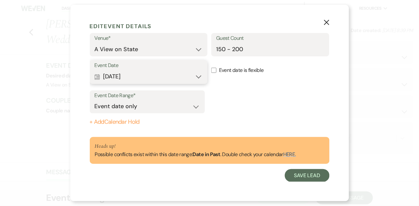
click at [191, 76] on button "Calendar [DATE] Expand" at bounding box center [149, 76] width 108 height 13
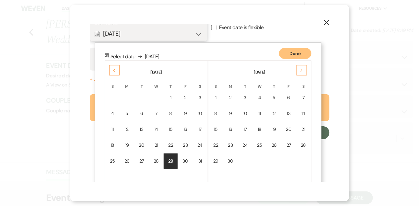
scroll to position [67, 0]
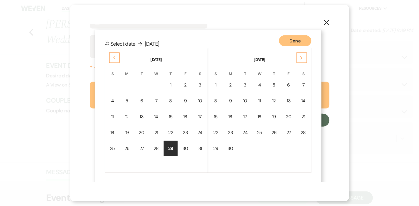
click at [298, 60] on div "Next" at bounding box center [302, 58] width 10 height 10
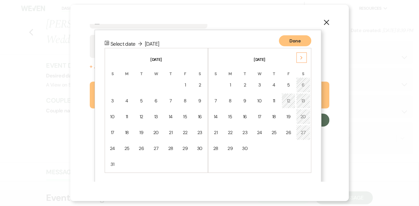
click at [298, 60] on div "Next" at bounding box center [302, 58] width 10 height 10
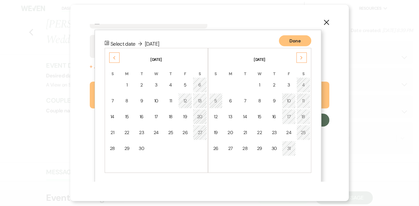
click at [298, 60] on div "Next" at bounding box center [302, 58] width 10 height 10
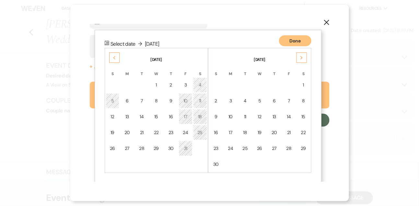
click at [298, 60] on div "Next" at bounding box center [302, 58] width 10 height 10
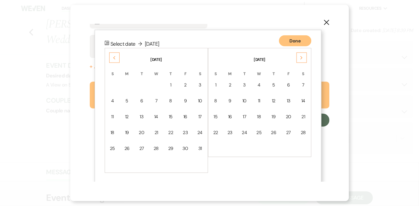
click at [298, 60] on div "Next" at bounding box center [302, 58] width 10 height 10
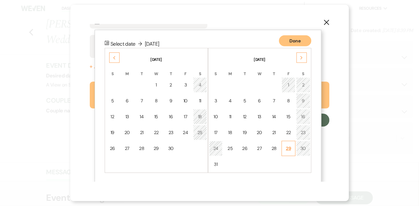
click at [291, 151] on div "29" at bounding box center [289, 148] width 6 height 7
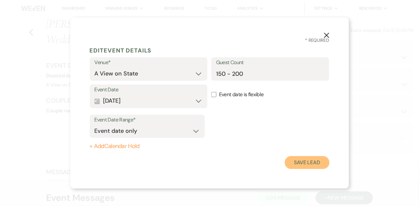
click at [300, 164] on button "Save Lead" at bounding box center [307, 162] width 44 height 13
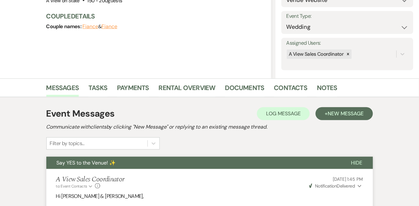
scroll to position [84, 0]
click at [337, 118] on button "+ New Message" at bounding box center [344, 113] width 57 height 13
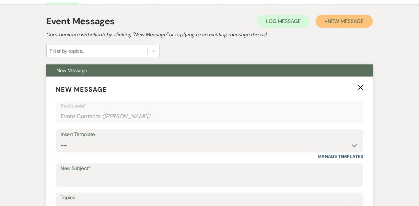
scroll to position [177, 0]
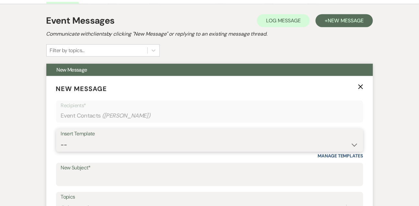
click at [157, 148] on select "-- Tour Confirmation Contract (Pre-Booked Leads) Out of office Inquiry Email Al…" at bounding box center [210, 145] width 298 height 13
click at [61, 139] on select "-- Tour Confirmation Contract (Pre-Booked Leads) Out of office Inquiry Email Al…" at bounding box center [210, 145] width 298 height 13
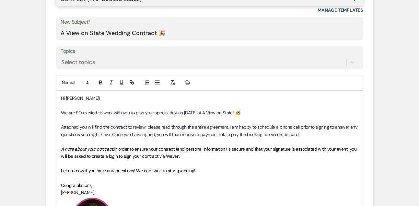
scroll to position [328, 0]
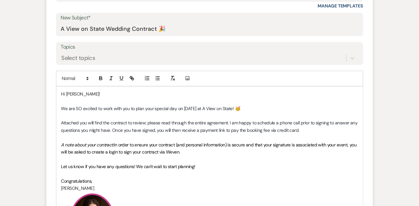
click at [116, 93] on p "Hi [PERSON_NAME]!" at bounding box center [209, 94] width 297 height 7
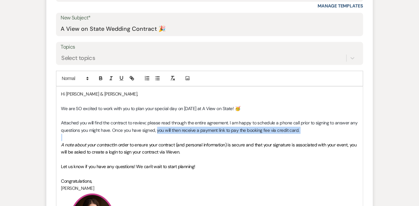
drag, startPoint x: 157, startPoint y: 132, endPoint x: 291, endPoint y: 139, distance: 134.8
click at [291, 139] on div "Hi [PERSON_NAME] & [PERSON_NAME], We are SO excited to work with you to plan yo…" at bounding box center [209, 173] width 307 height 173
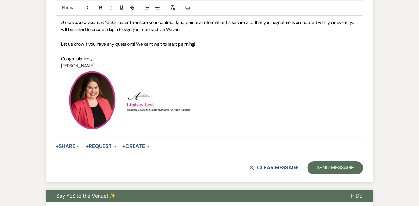
scroll to position [452, 0]
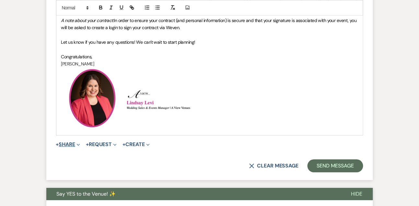
click at [72, 143] on button "+ Share Expand" at bounding box center [68, 144] width 24 height 5
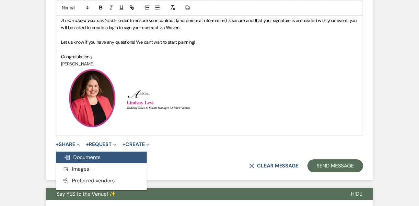
click at [78, 153] on button "Doc Upload Documents" at bounding box center [101, 158] width 91 height 12
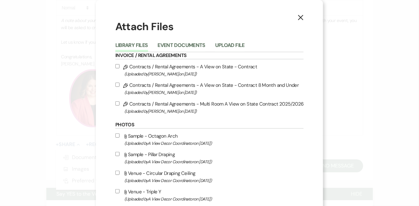
click at [148, 67] on label "Pencil Contracts / Rental Agreements - A View on State - Contract (Uploaded by …" at bounding box center [209, 70] width 188 height 15
click at [120, 67] on input "Pencil Contracts / Rental Agreements - A View on State - Contract (Uploaded by …" at bounding box center [117, 66] width 4 height 4
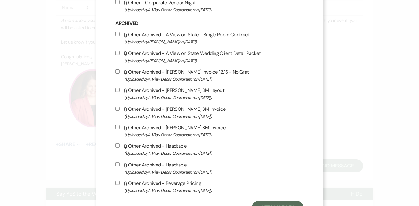
scroll to position [675, 0]
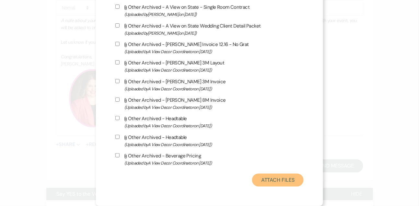
click at [287, 181] on button "Attach Files" at bounding box center [278, 180] width 52 height 13
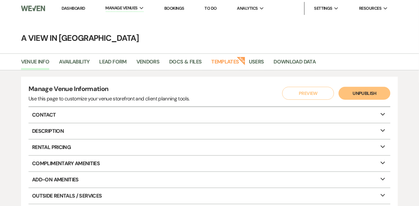
click at [81, 9] on link "Dashboard" at bounding box center [73, 9] width 23 height 6
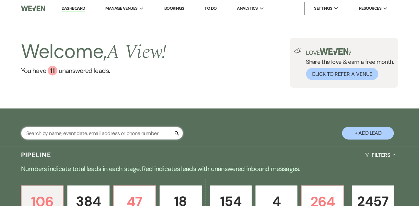
click at [66, 135] on input "text" at bounding box center [102, 133] width 162 height 13
type input "sammant"
select select "8"
select select "4"
select select "8"
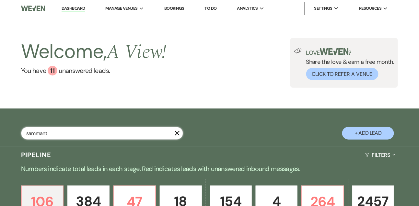
select select "4"
select select "8"
select select "4"
select select "8"
select select "4"
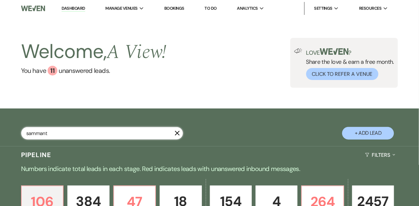
select select "5"
select select "8"
select select "4"
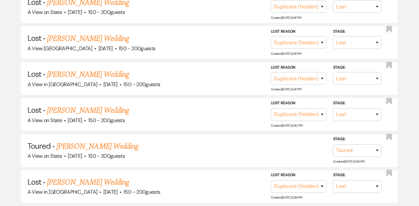
scroll to position [208, 0]
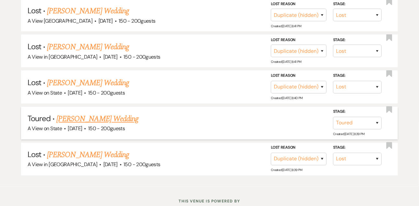
type input "sammant"
click at [76, 120] on link "[PERSON_NAME] Wedding" at bounding box center [97, 120] width 82 height 12
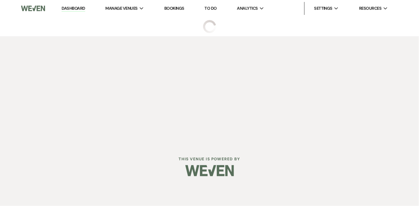
select select "5"
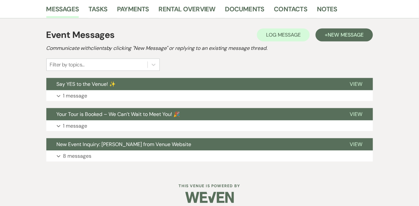
scroll to position [164, 0]
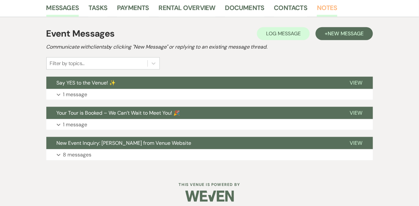
click at [325, 6] on link "Notes" at bounding box center [327, 10] width 20 height 14
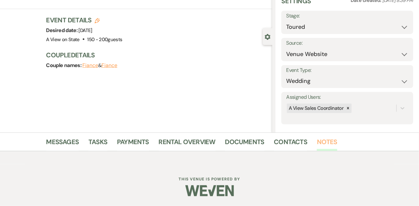
scroll to position [164, 0]
